Goal: Task Accomplishment & Management: Use online tool/utility

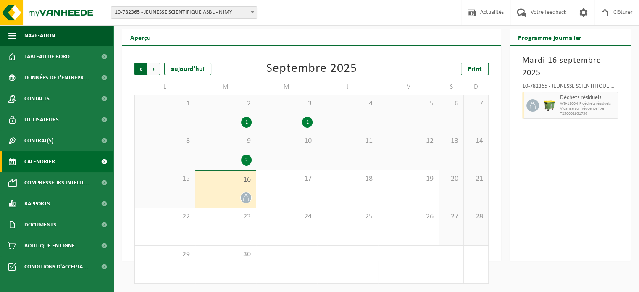
click at [153, 71] on span "Suivant" at bounding box center [154, 69] width 13 height 13
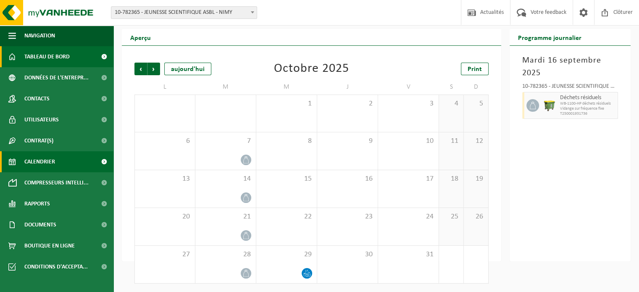
click at [34, 59] on span "Tableau de bord" at bounding box center [46, 56] width 45 height 21
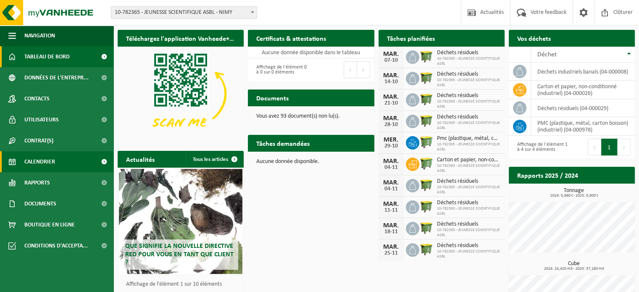
click at [37, 161] on span "Calendrier" at bounding box center [39, 161] width 31 height 21
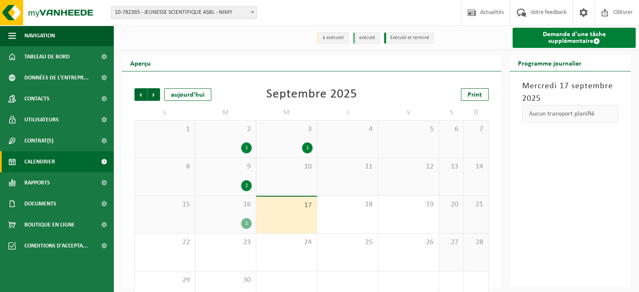
click at [594, 40] on span at bounding box center [597, 41] width 7 height 7
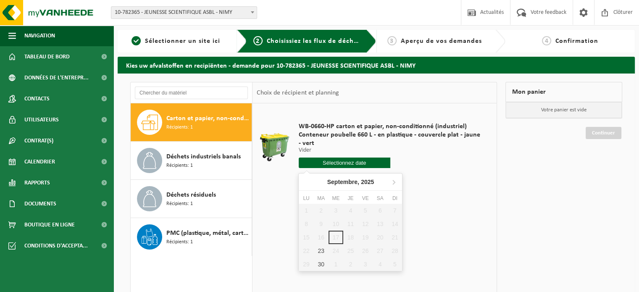
click at [355, 166] on input "text" at bounding box center [345, 163] width 92 height 11
click at [393, 185] on icon at bounding box center [393, 181] width 13 height 13
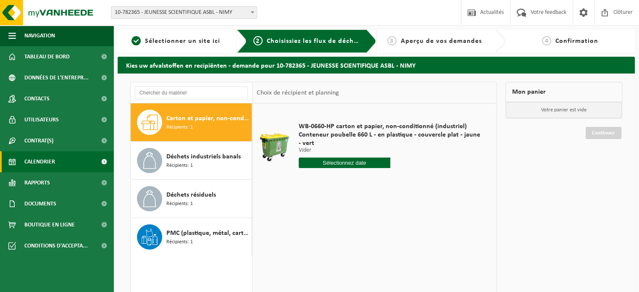
click at [29, 160] on span "Calendrier" at bounding box center [39, 161] width 31 height 21
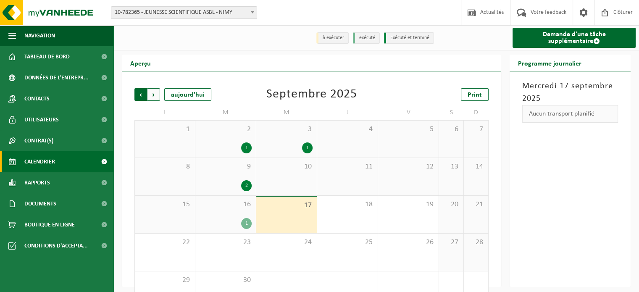
click at [156, 97] on span "Suivant" at bounding box center [154, 94] width 13 height 13
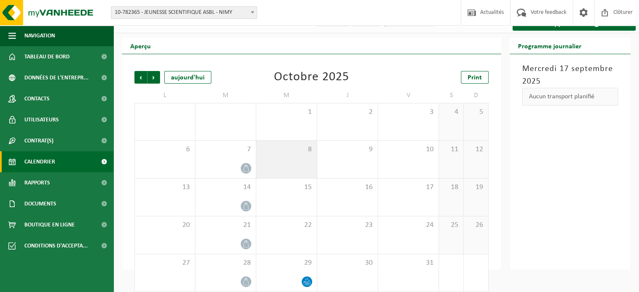
scroll to position [26, 0]
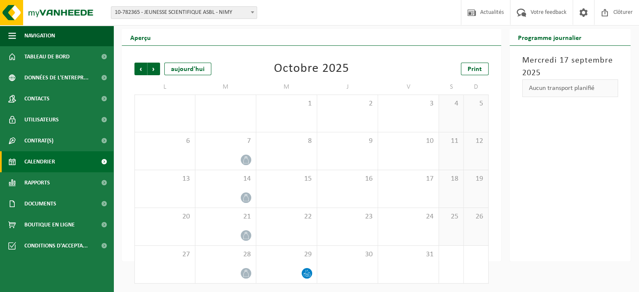
click at [49, 162] on span "Calendrier" at bounding box center [39, 161] width 31 height 21
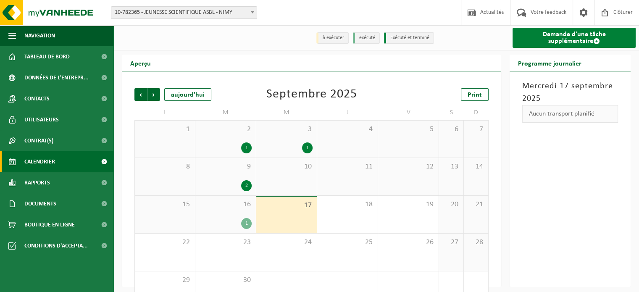
click at [594, 40] on span at bounding box center [597, 41] width 7 height 7
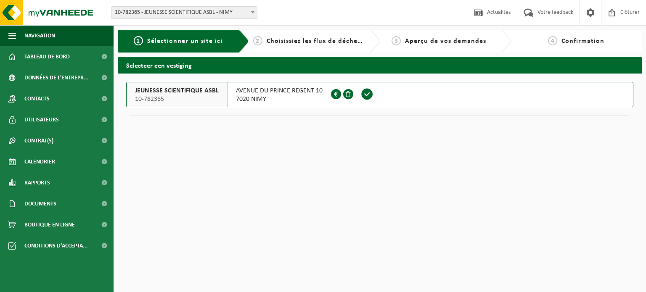
click at [367, 94] on span at bounding box center [367, 94] width 13 height 13
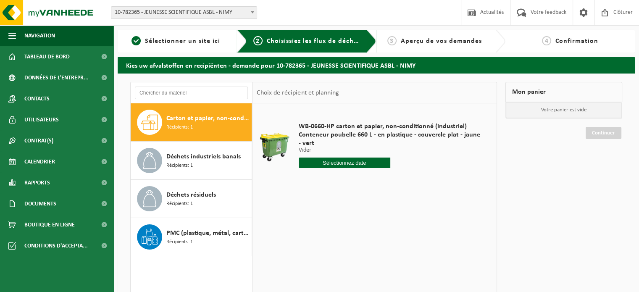
click at [364, 164] on input "text" at bounding box center [345, 163] width 92 height 11
click at [393, 182] on icon at bounding box center [393, 181] width 13 height 13
click at [319, 225] on div "7" at bounding box center [321, 223] width 15 height 13
type input "à partir de 2025-10-07"
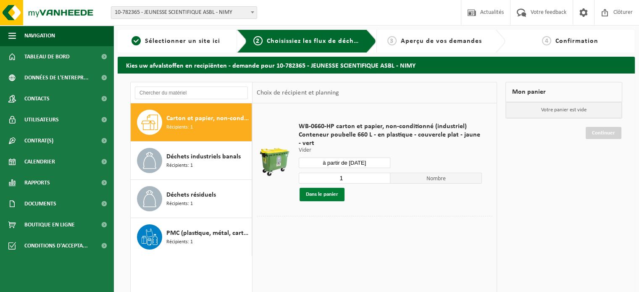
click at [321, 195] on button "Dans le panier" at bounding box center [322, 194] width 45 height 13
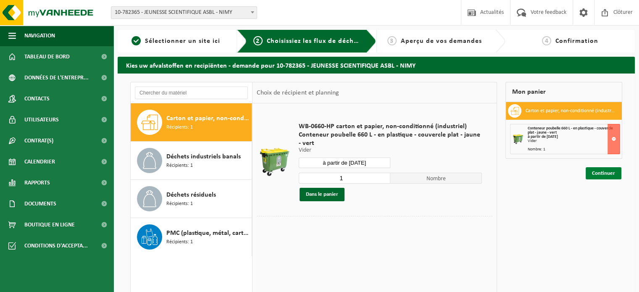
click at [601, 174] on link "Continuer" at bounding box center [604, 173] width 36 height 12
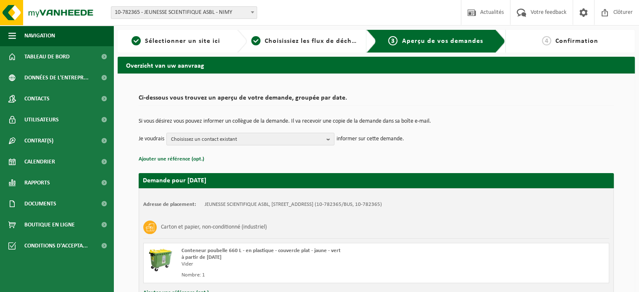
scroll to position [68, 0]
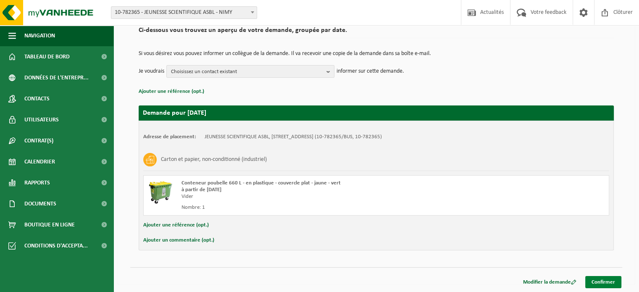
click at [596, 281] on link "Confirmer" at bounding box center [604, 282] width 36 height 12
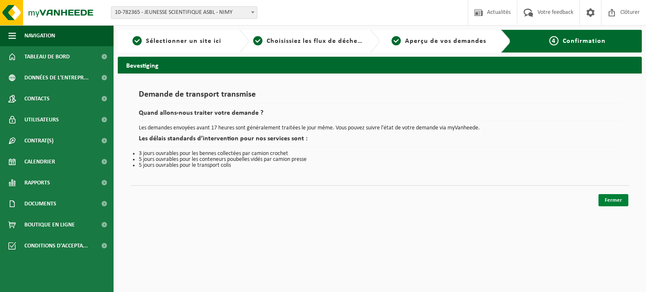
click at [617, 204] on link "Fermer" at bounding box center [613, 200] width 30 height 12
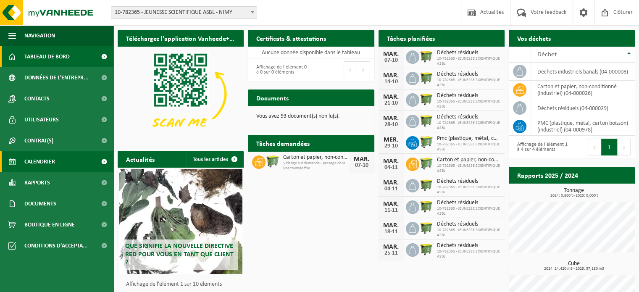
click at [50, 164] on span "Calendrier" at bounding box center [39, 161] width 31 height 21
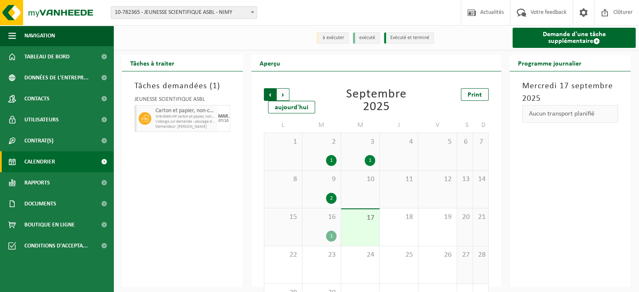
click at [282, 97] on span "Suivant" at bounding box center [283, 94] width 13 height 13
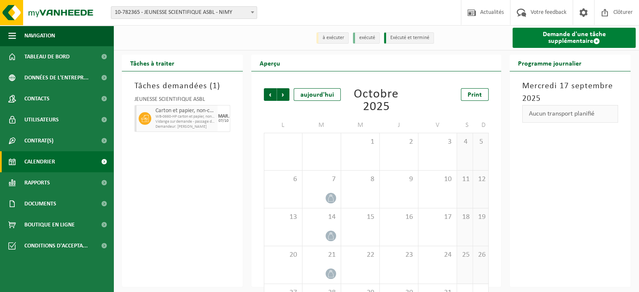
click at [594, 38] on span at bounding box center [597, 41] width 7 height 7
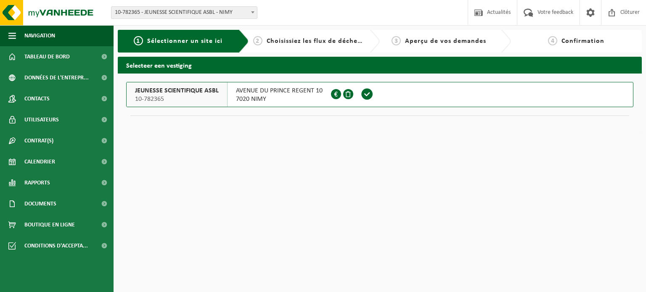
click at [367, 93] on span at bounding box center [367, 94] width 13 height 13
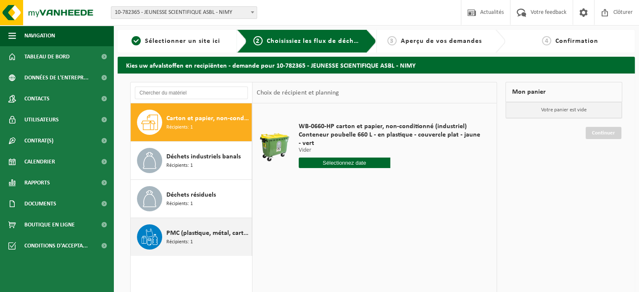
click at [199, 230] on span "PMC (plastique, métal, carton boisson) (industriel)" at bounding box center [207, 233] width 83 height 10
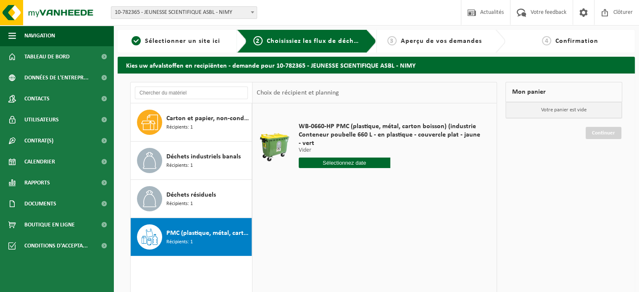
click at [351, 162] on input "text" at bounding box center [345, 163] width 92 height 11
click at [396, 184] on icon at bounding box center [393, 181] width 13 height 13
click at [348, 162] on input "text" at bounding box center [345, 163] width 92 height 11
click at [350, 161] on input "text" at bounding box center [345, 163] width 92 height 11
click at [337, 237] on div "15" at bounding box center [336, 237] width 15 height 13
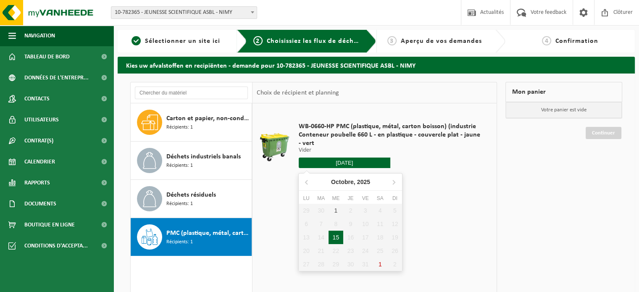
type input "à partir de 2025-10-15"
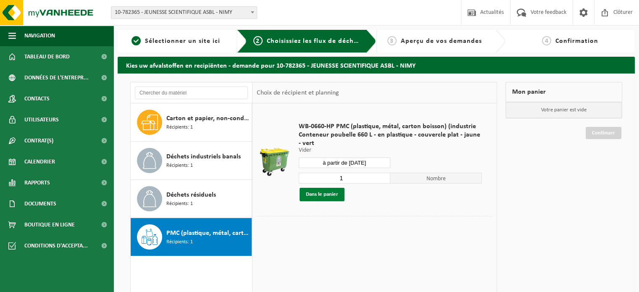
click at [313, 195] on button "Dans le panier" at bounding box center [322, 194] width 45 height 13
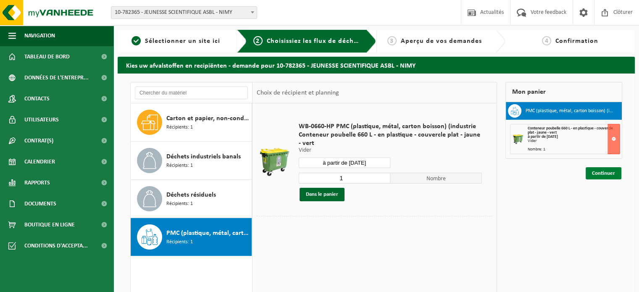
click at [604, 171] on link "Continuer" at bounding box center [604, 173] width 36 height 12
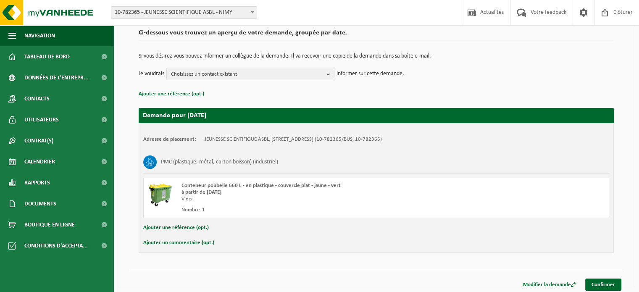
scroll to position [68, 0]
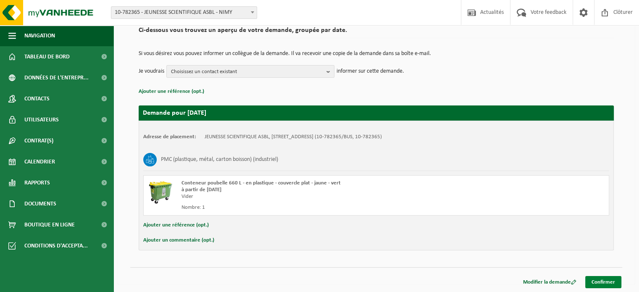
click at [610, 281] on link "Confirmer" at bounding box center [604, 282] width 36 height 12
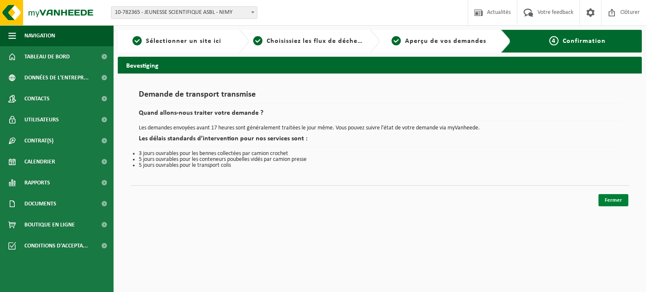
click at [617, 203] on link "Fermer" at bounding box center [613, 200] width 30 height 12
